Goal: Information Seeking & Learning: Learn about a topic

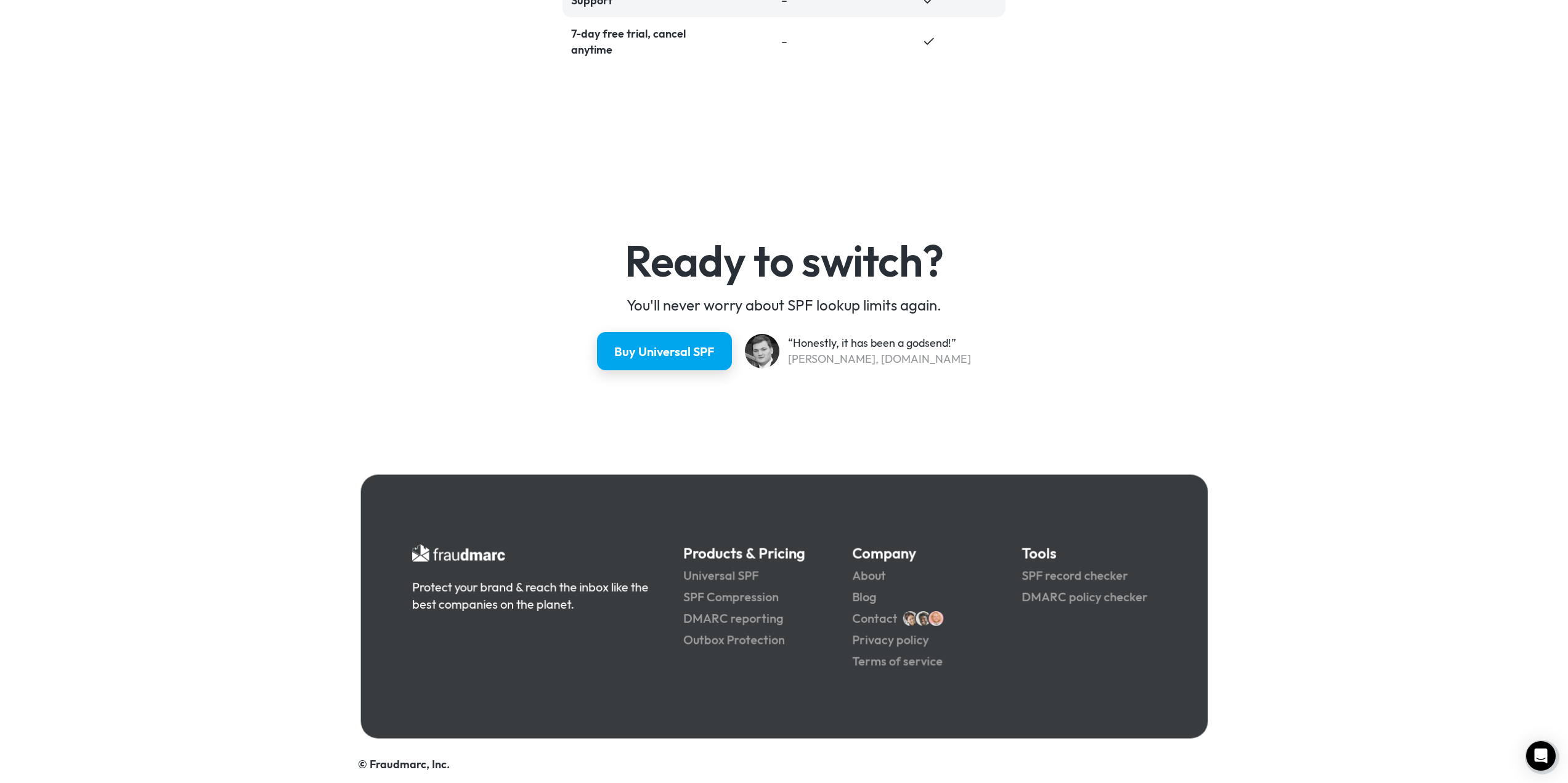
scroll to position [3065, 0]
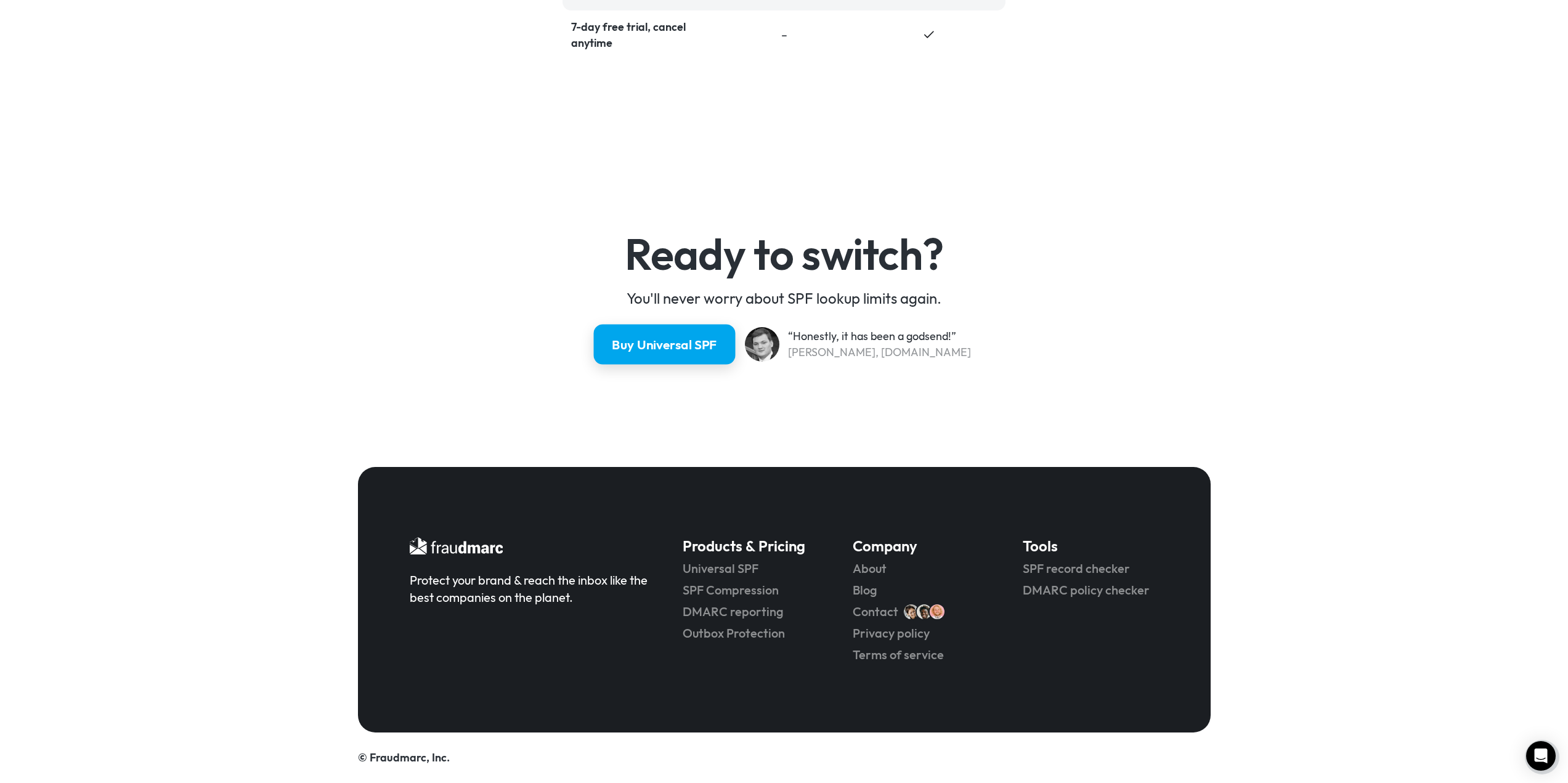
click at [623, 340] on div "Buy Universal SPF" at bounding box center [664, 345] width 106 height 18
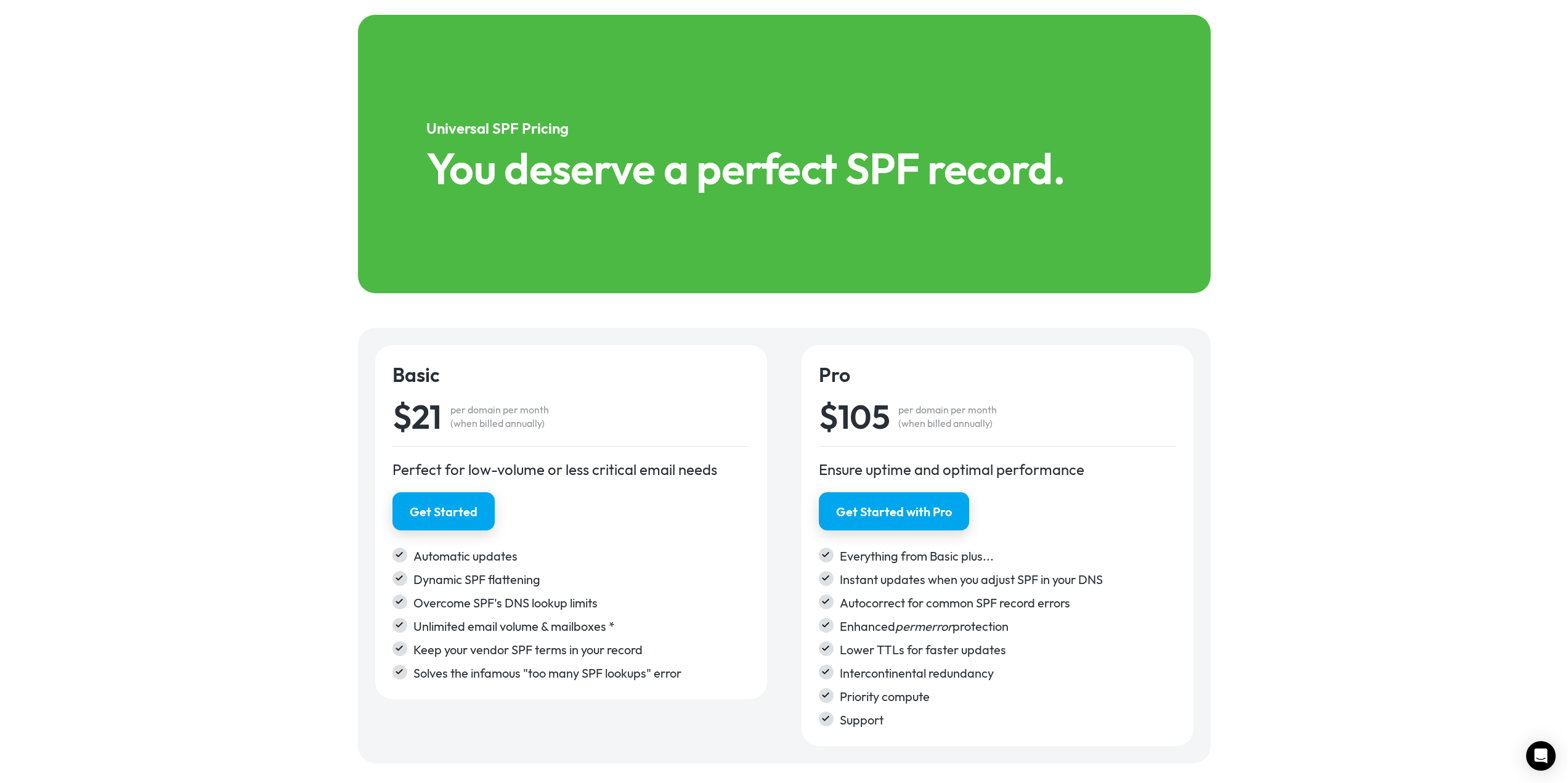
scroll to position [1710, 0]
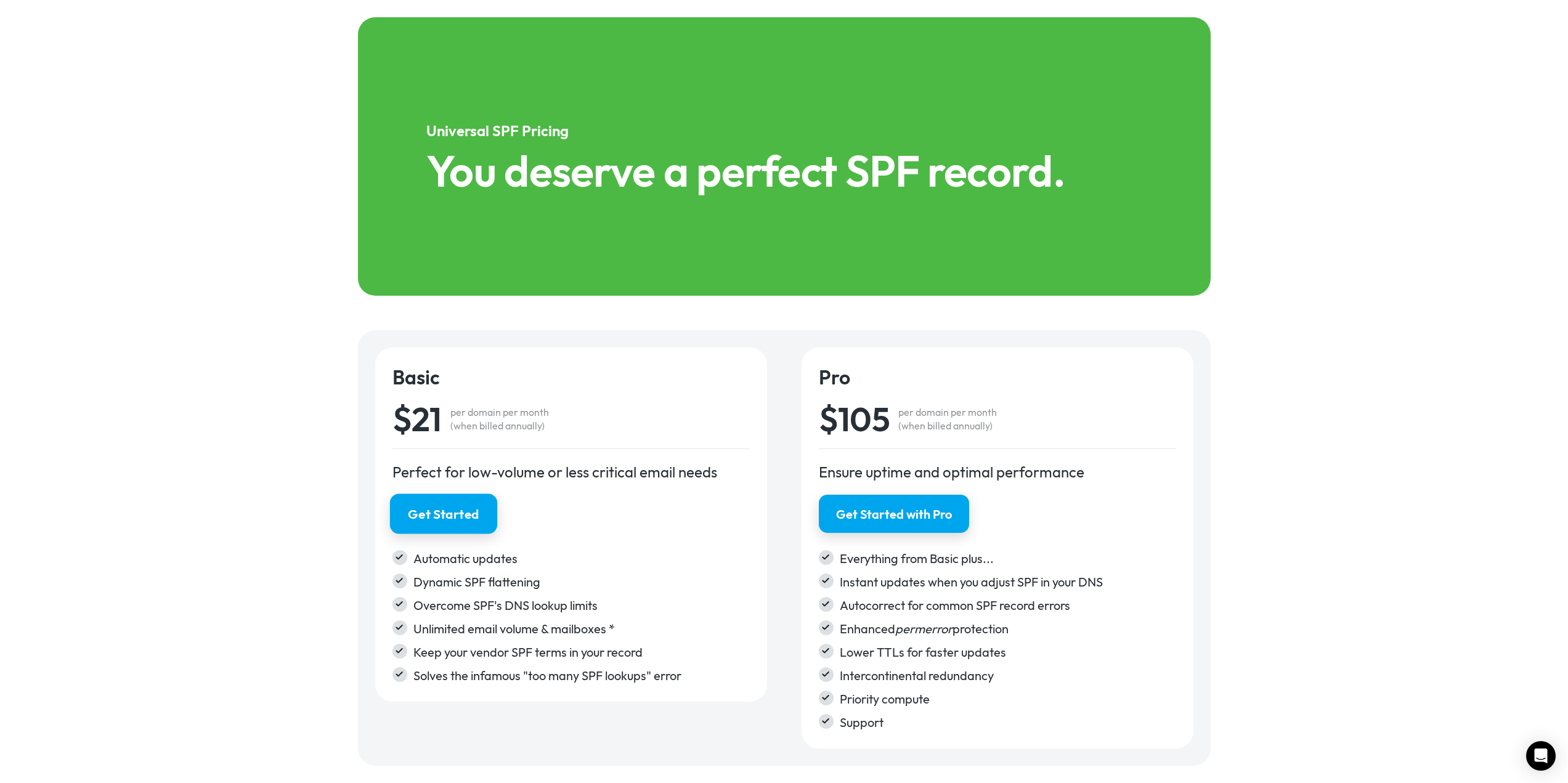
drag, startPoint x: 480, startPoint y: 499, endPoint x: 443, endPoint y: 511, distance: 38.9
drag, startPoint x: 443, startPoint y: 511, endPoint x: 437, endPoint y: 515, distance: 7.2
click at [437, 515] on div "Get Started" at bounding box center [443, 514] width 72 height 18
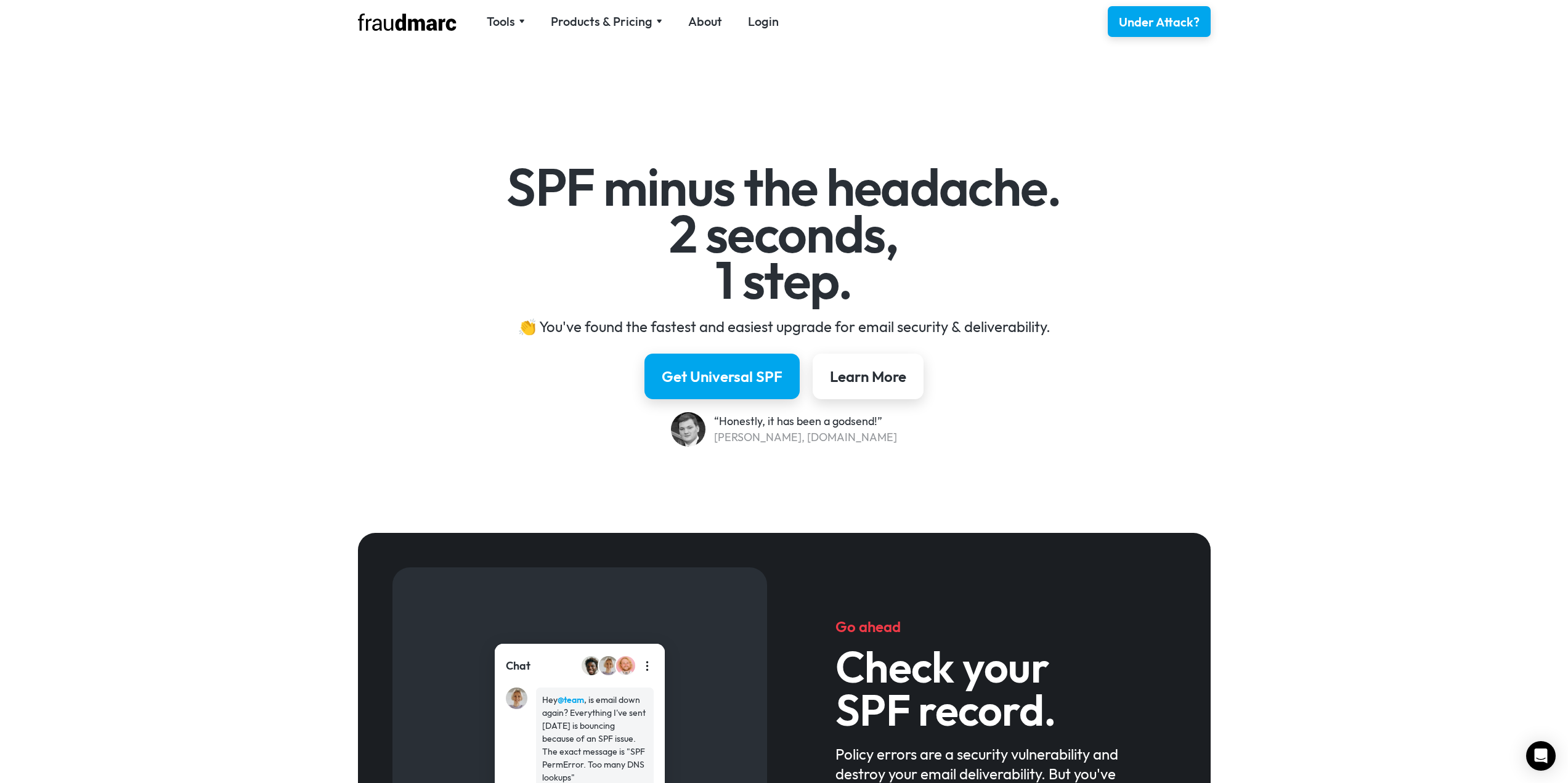
click at [394, 25] on img at bounding box center [407, 22] width 99 height 17
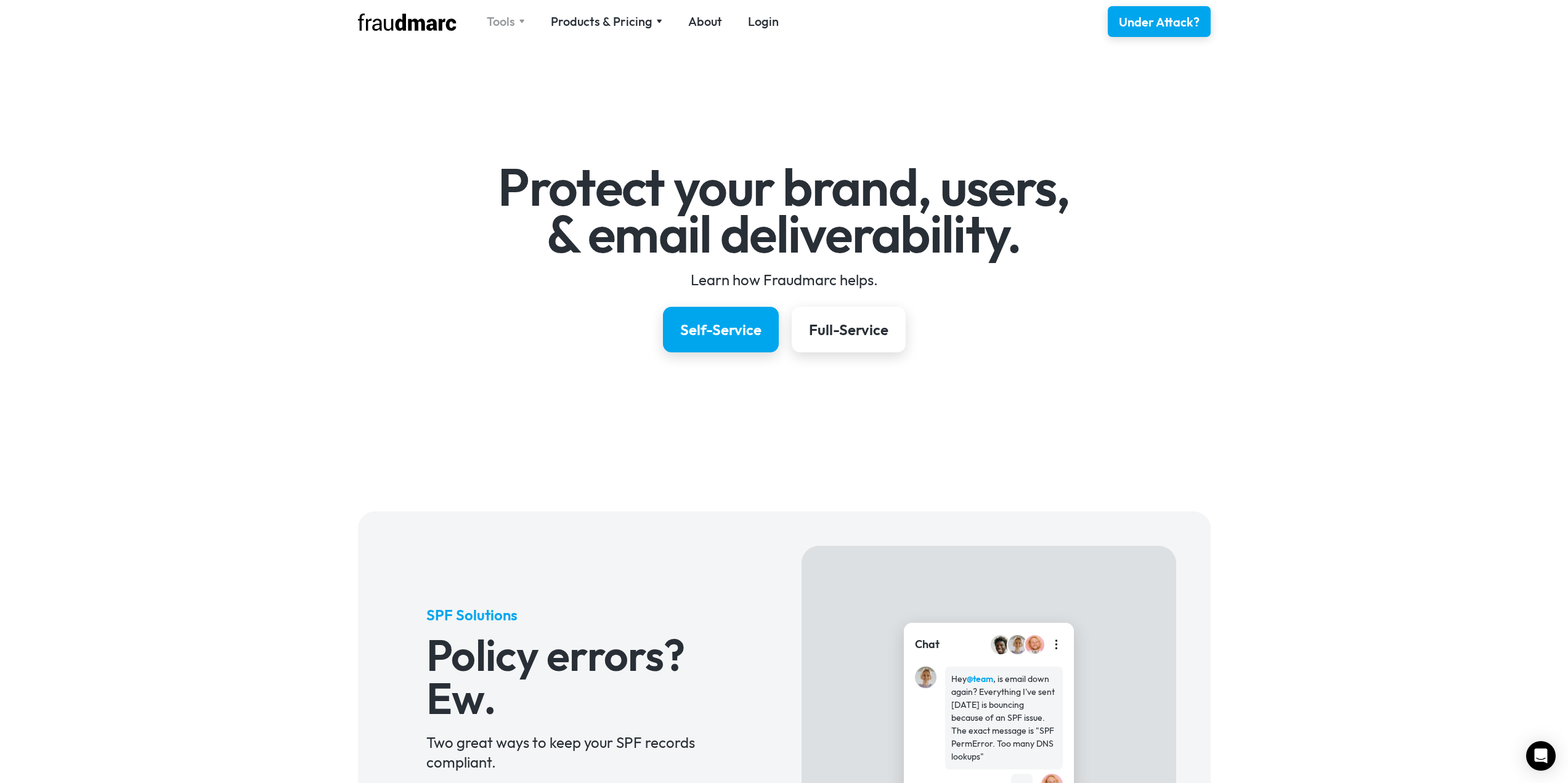
click at [512, 22] on div "Tools" at bounding box center [501, 21] width 29 height 17
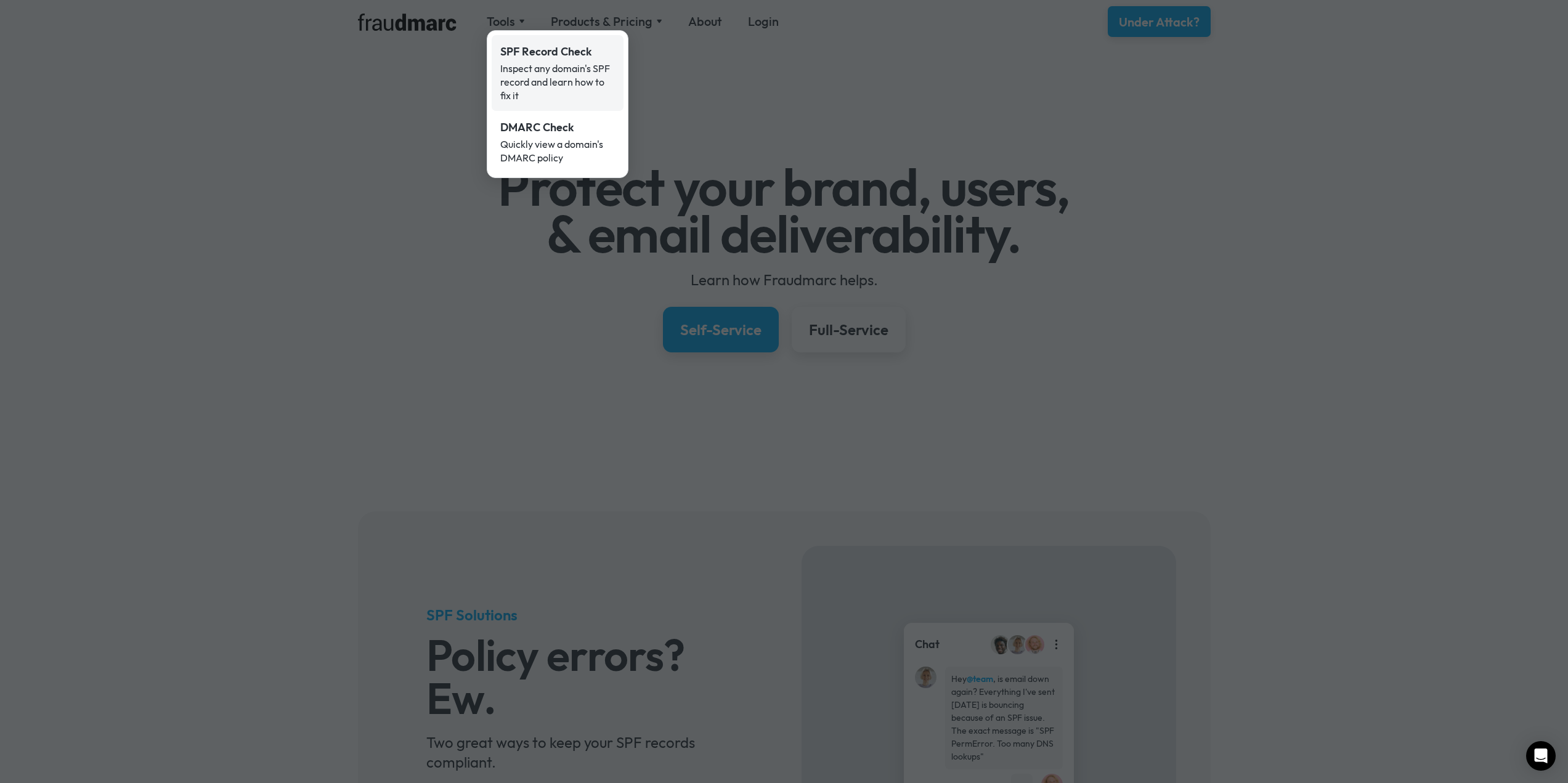
click at [545, 86] on div "Inspect any domain's SPF record and learn how to fix it" at bounding box center [557, 82] width 114 height 41
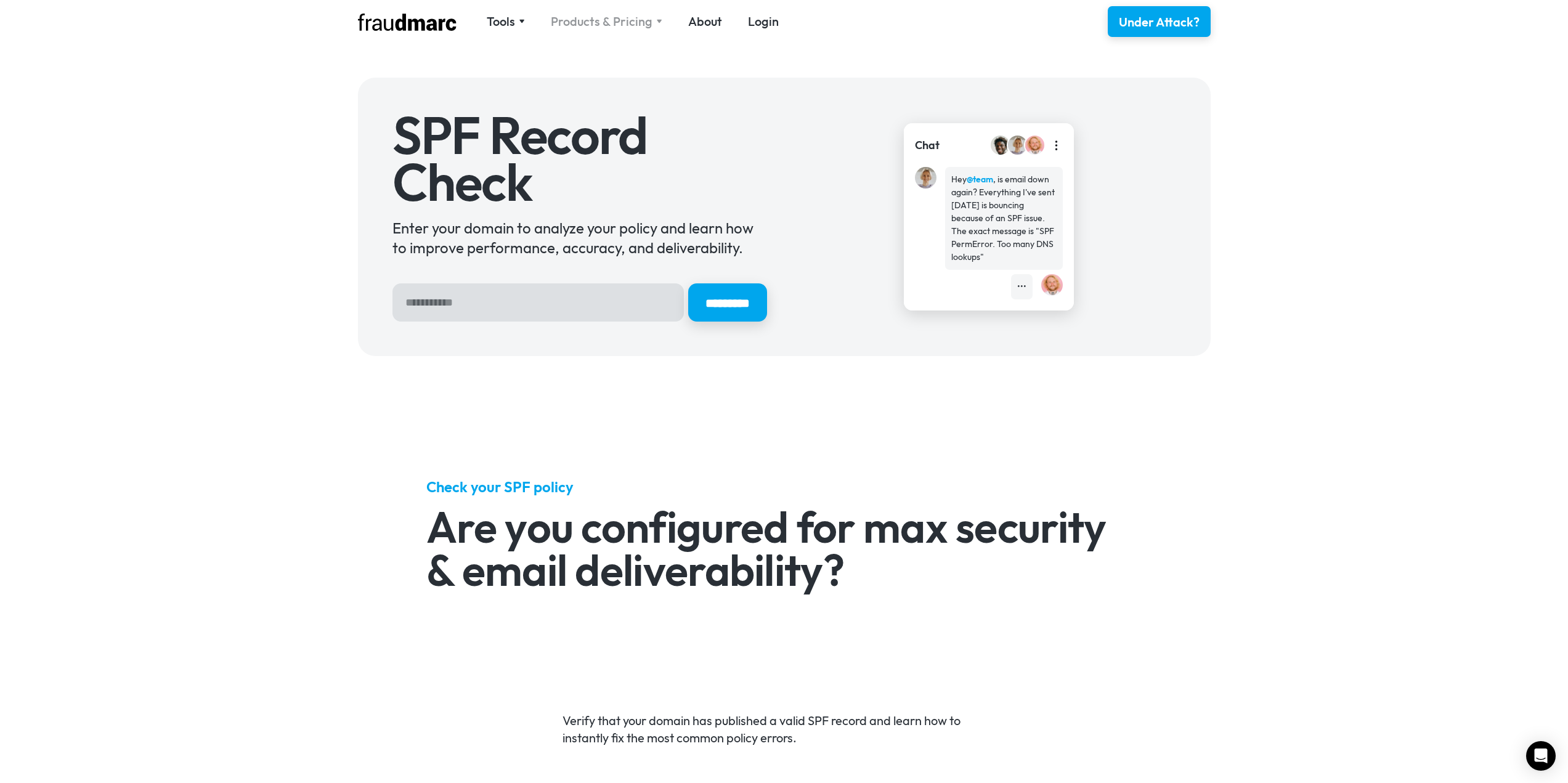
click at [614, 26] on div "Products & Pricing" at bounding box center [601, 21] width 101 height 17
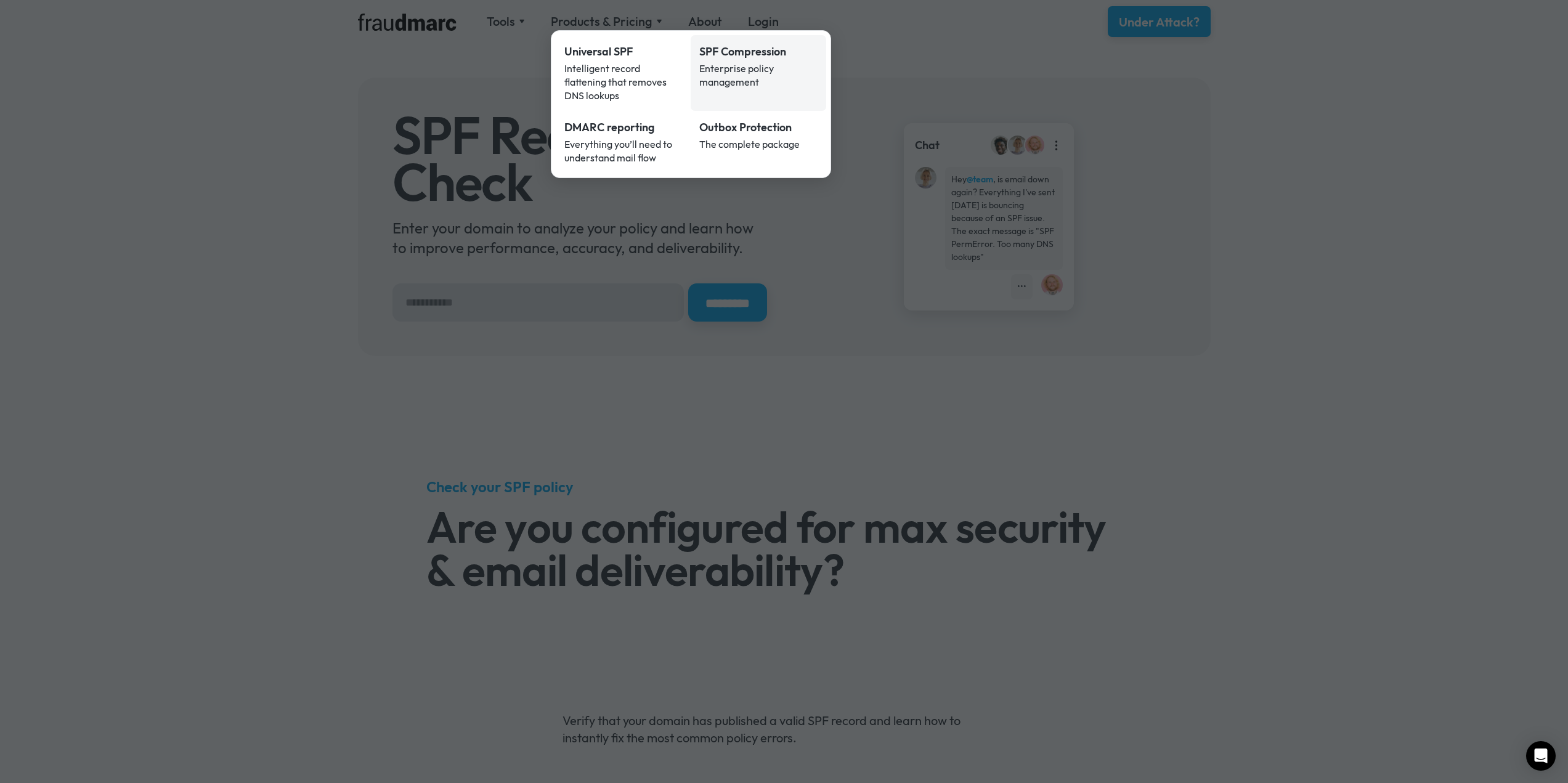
click at [758, 82] on div "Enterprise policy management" at bounding box center [759, 75] width 119 height 27
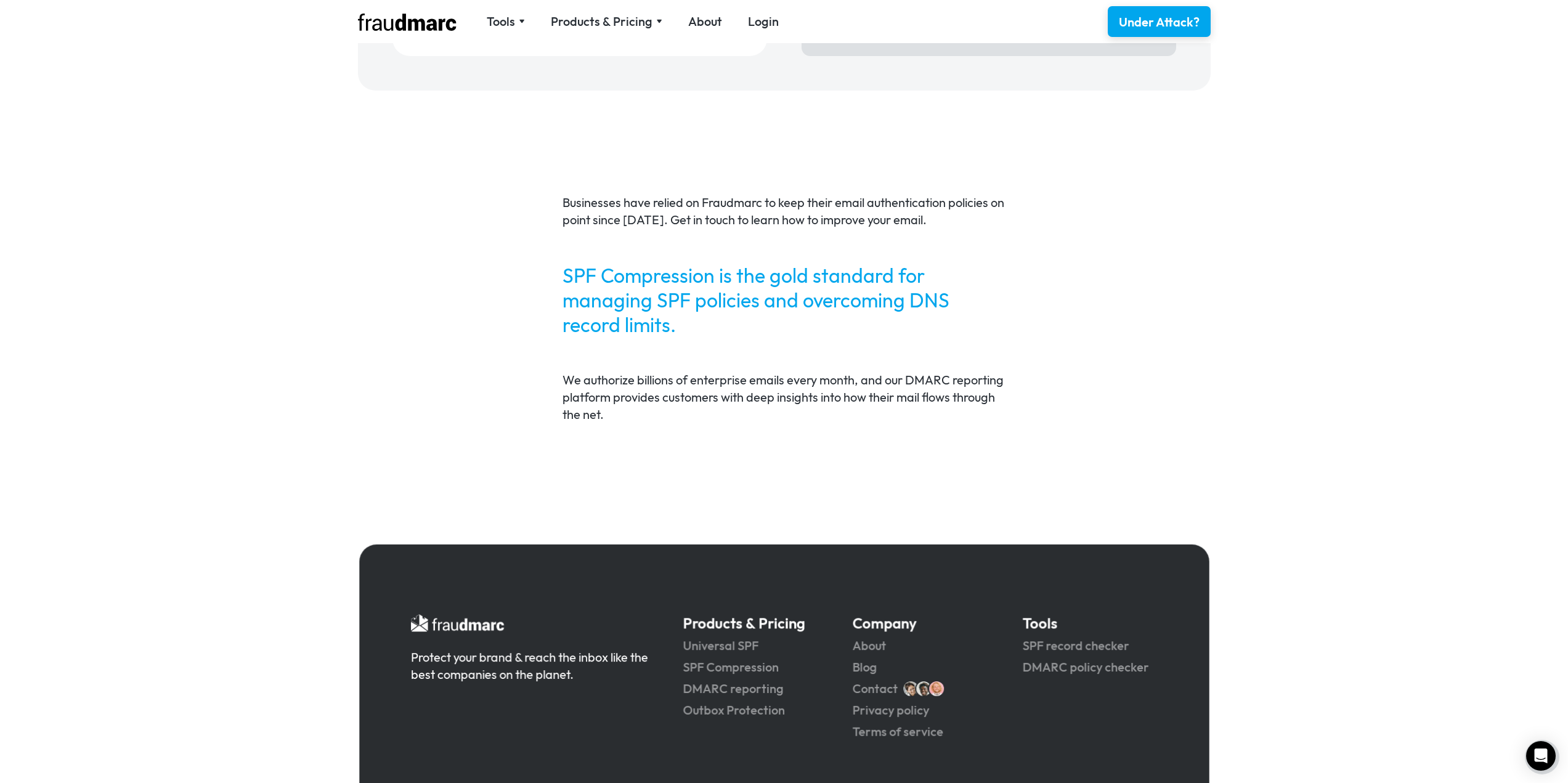
scroll to position [2340, 0]
